Goal: Transaction & Acquisition: Book appointment/travel/reservation

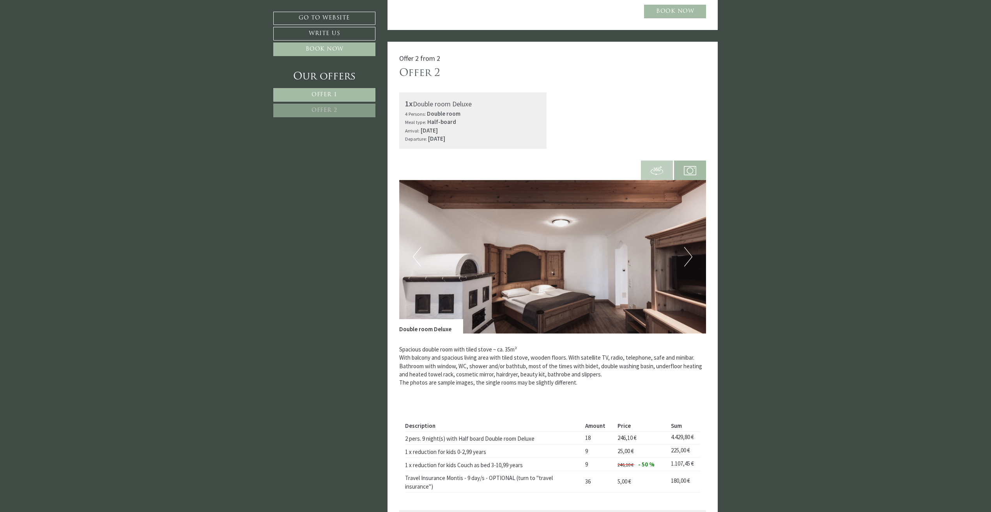
scroll to position [740, 0]
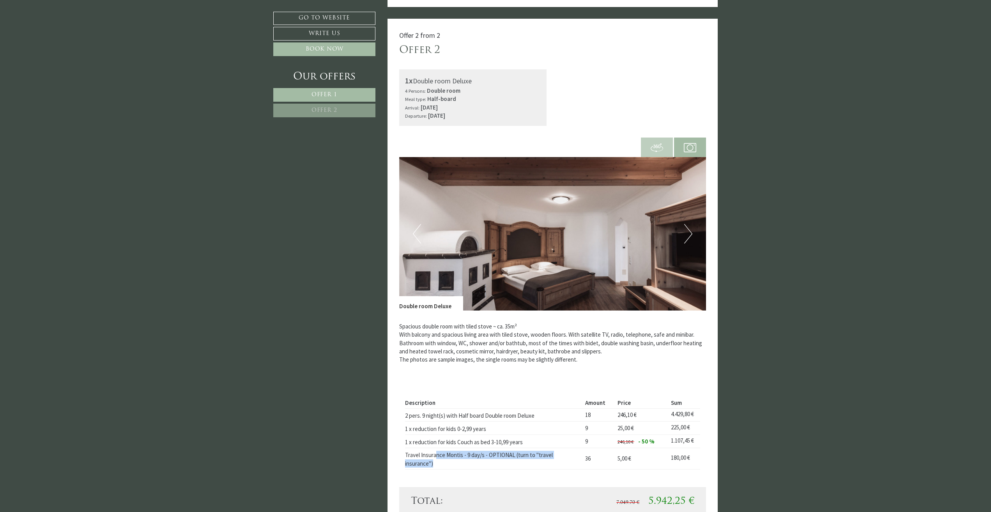
drag, startPoint x: 436, startPoint y: 453, endPoint x: 508, endPoint y: 458, distance: 71.5
click at [508, 458] on td "Travel Insurance Montis - 9 day/s - OPTIONAL (turn to "travel insurance")" at bounding box center [493, 458] width 177 height 21
drag, startPoint x: 508, startPoint y: 458, endPoint x: 494, endPoint y: 484, distance: 28.8
click at [494, 484] on div "Description Amount Price Sum 2 pers. 9 night(s) with Half board Double room Del…" at bounding box center [552, 434] width 307 height 108
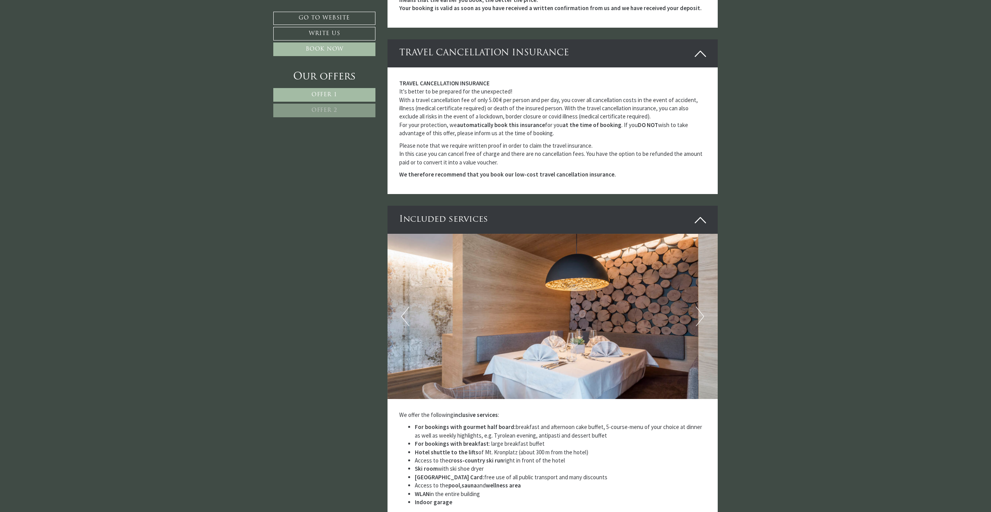
scroll to position [1403, 0]
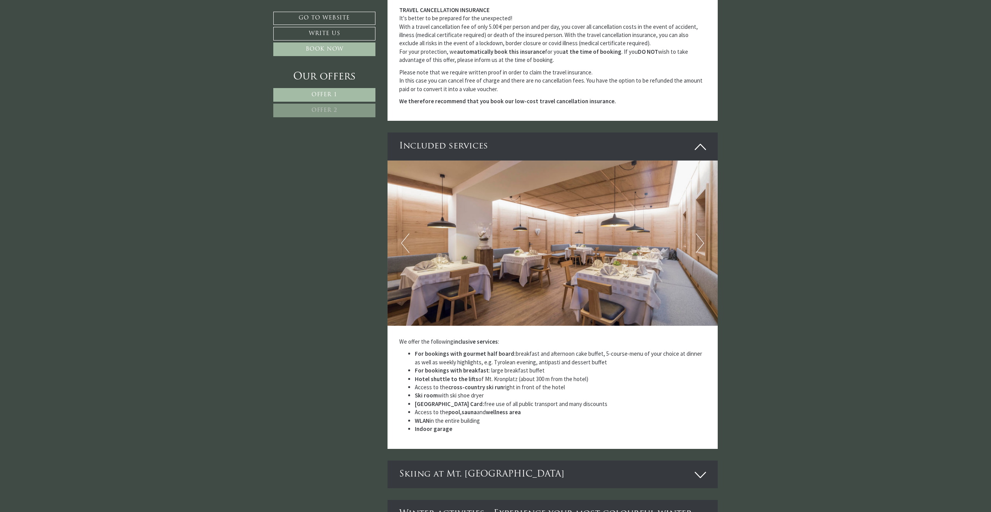
drag, startPoint x: 463, startPoint y: 365, endPoint x: 597, endPoint y: 373, distance: 133.9
click at [597, 373] on ul "For bookings with gourmet half board: breakfast and afternoon cake buffet, 5-co…" at bounding box center [552, 391] width 307 height 83
drag, startPoint x: 597, startPoint y: 373, endPoint x: 651, endPoint y: 383, distance: 54.7
click at [651, 383] on li "Access to the cross-country ski run right in front of the hotel" at bounding box center [560, 387] width 291 height 8
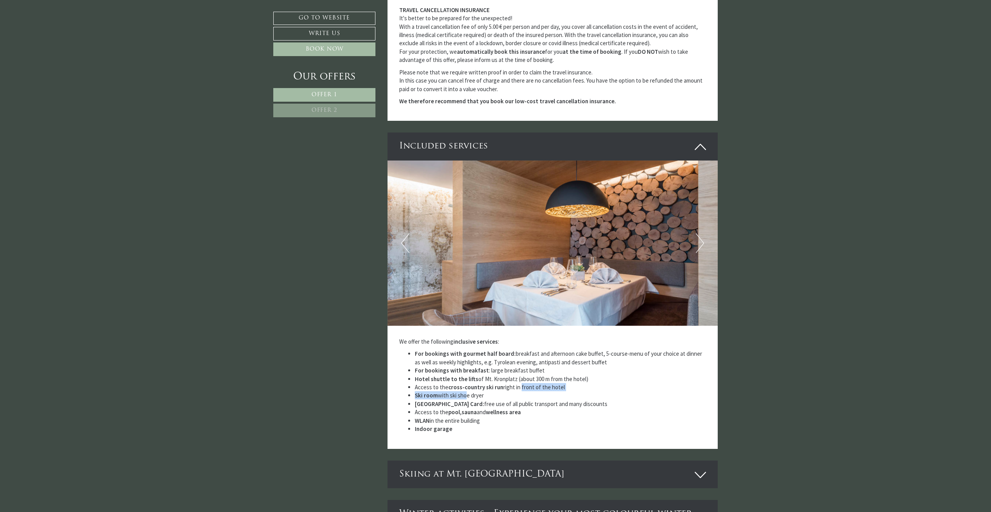
drag, startPoint x: 465, startPoint y: 394, endPoint x: 519, endPoint y: 389, distance: 54.3
click at [519, 389] on ul "For bookings with gourmet half board: breakfast and afternoon cake buffet, 5-co…" at bounding box center [552, 391] width 307 height 83
drag, startPoint x: 519, startPoint y: 389, endPoint x: 505, endPoint y: 397, distance: 15.9
click at [505, 397] on li "Ski room with ski shoe dryer" at bounding box center [560, 395] width 291 height 8
drag, startPoint x: 454, startPoint y: 395, endPoint x: 482, endPoint y: 400, distance: 28.4
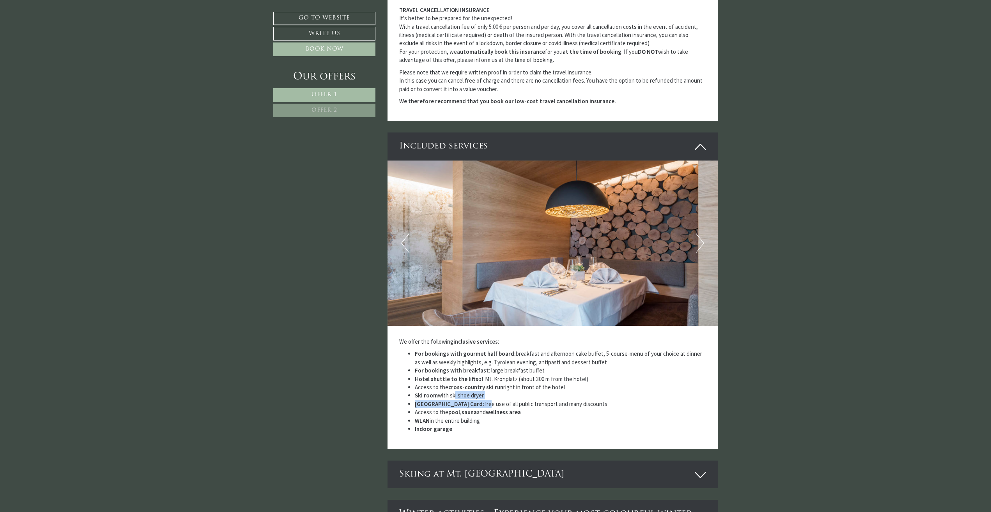
click at [482, 400] on ul "For bookings with gourmet half board: breakfast and afternoon cake buffet, 5-co…" at bounding box center [552, 391] width 307 height 83
drag, startPoint x: 482, startPoint y: 400, endPoint x: 446, endPoint y: 417, distance: 39.4
click at [446, 417] on li "WLAN in the entire building" at bounding box center [560, 421] width 291 height 8
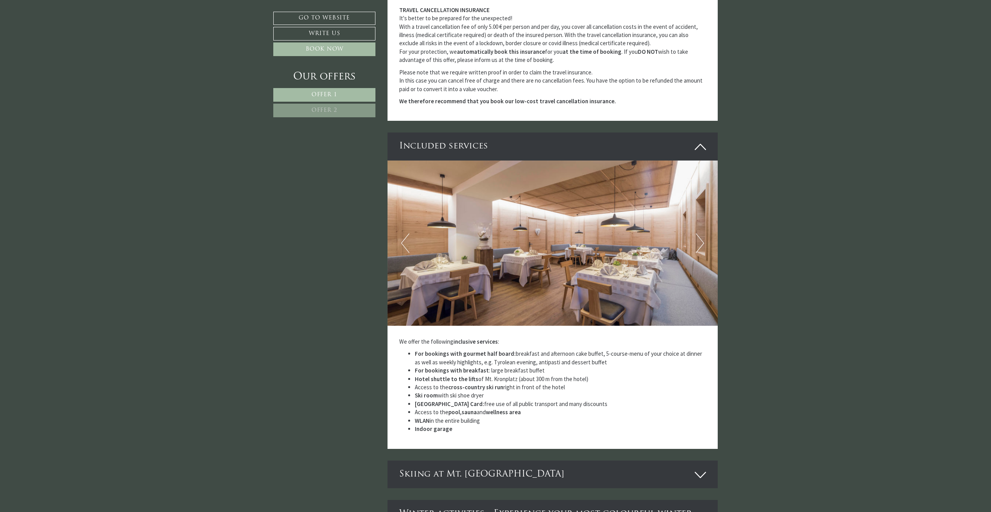
click at [597, 425] on li "Indoor garage" at bounding box center [560, 429] width 291 height 8
